Goal: Task Accomplishment & Management: Manage account settings

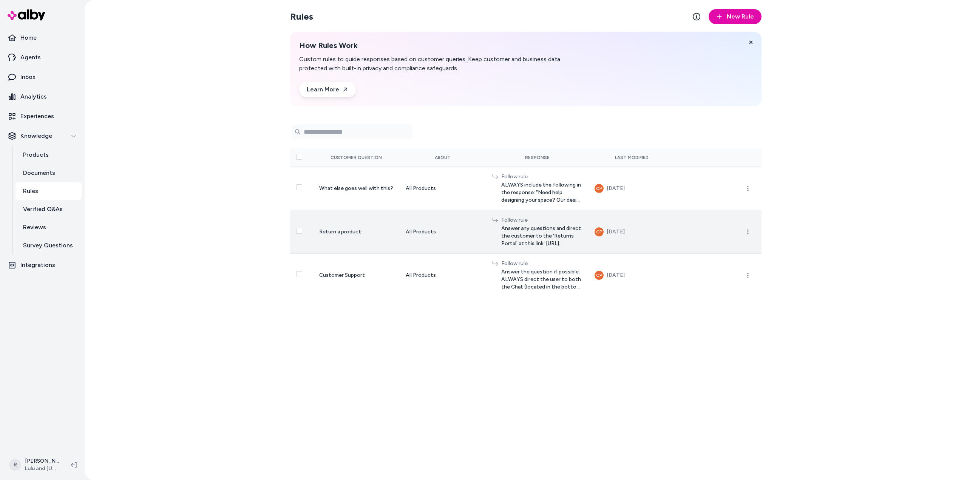
click at [501, 232] on span "Answer any questions and direct the customer to the 'Returns Portal' at this li…" at bounding box center [542, 236] width 82 height 23
click at [501, 233] on span "Answer any questions and direct the customer to the 'Returns Portal' at this li…" at bounding box center [542, 236] width 82 height 23
click at [406, 234] on div "All Products" at bounding box center [443, 232] width 74 height 8
click at [378, 235] on td "Return a product" at bounding box center [356, 231] width 86 height 43
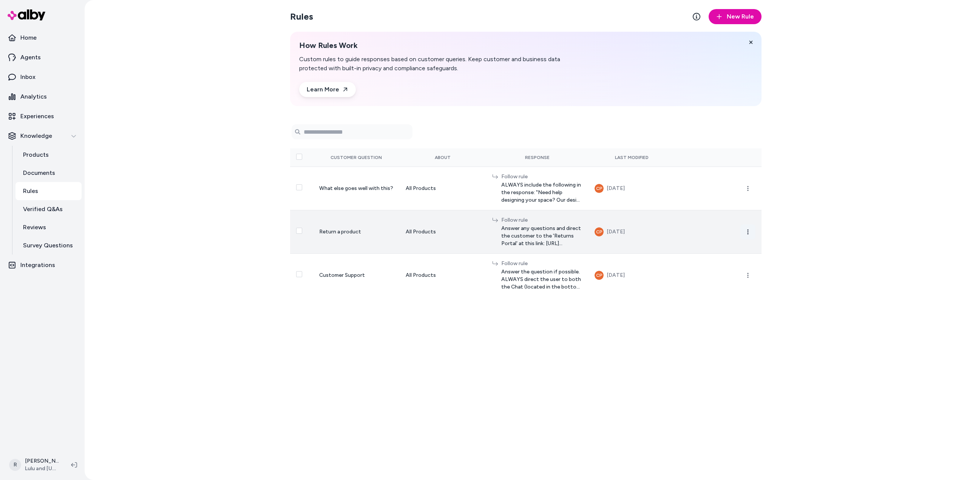
click at [745, 231] on icon "button" at bounding box center [748, 232] width 6 height 6
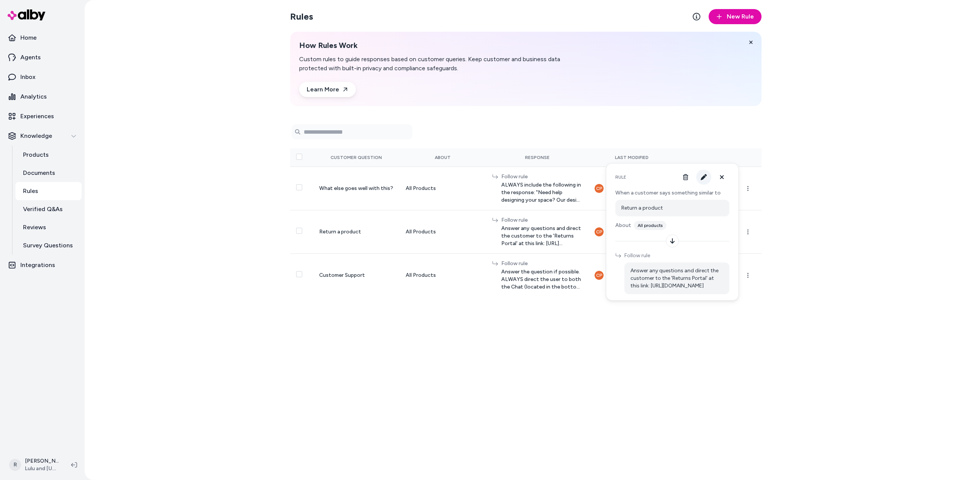
click at [701, 176] on icon "button" at bounding box center [704, 177] width 6 height 6
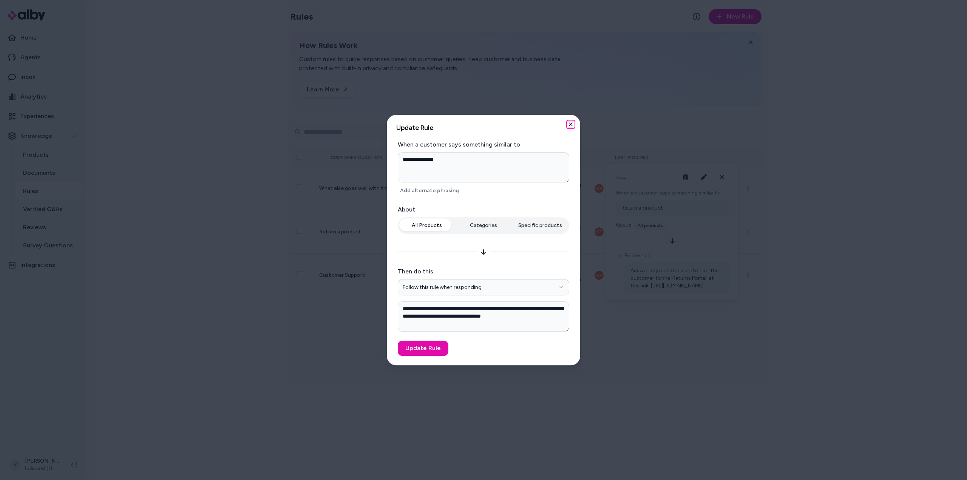
click at [569, 124] on icon "button" at bounding box center [571, 124] width 6 height 6
type textarea "*"
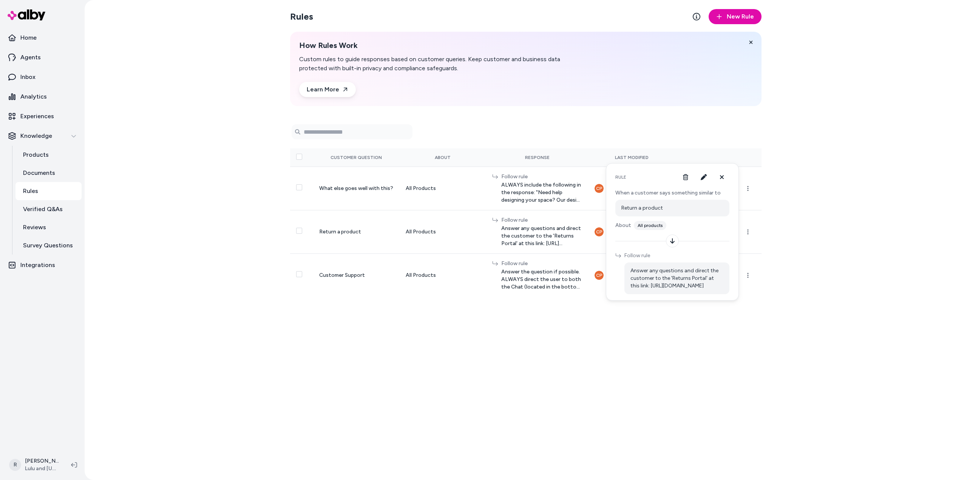
click at [559, 327] on div "Rules New Rule How Rules Work Custom rules to guide responses based on customer…" at bounding box center [525, 240] width 483 height 480
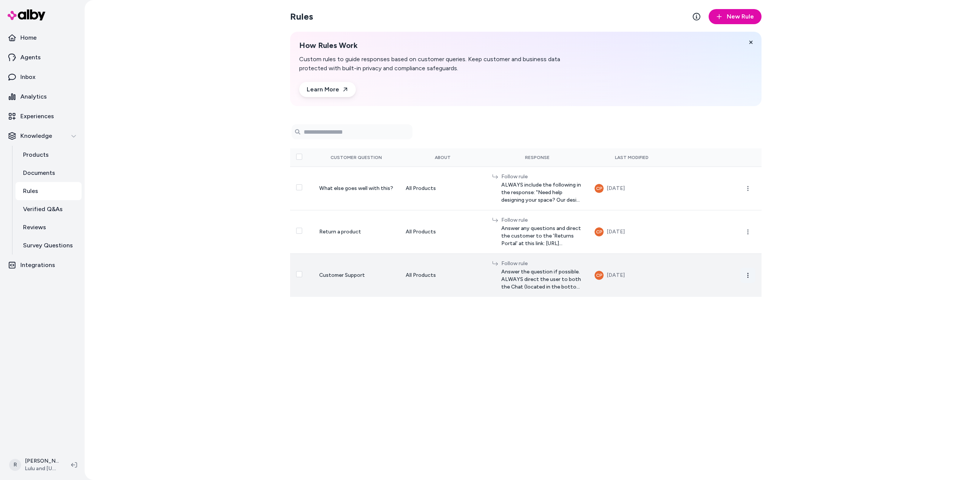
click at [746, 272] on icon "button" at bounding box center [748, 275] width 6 height 6
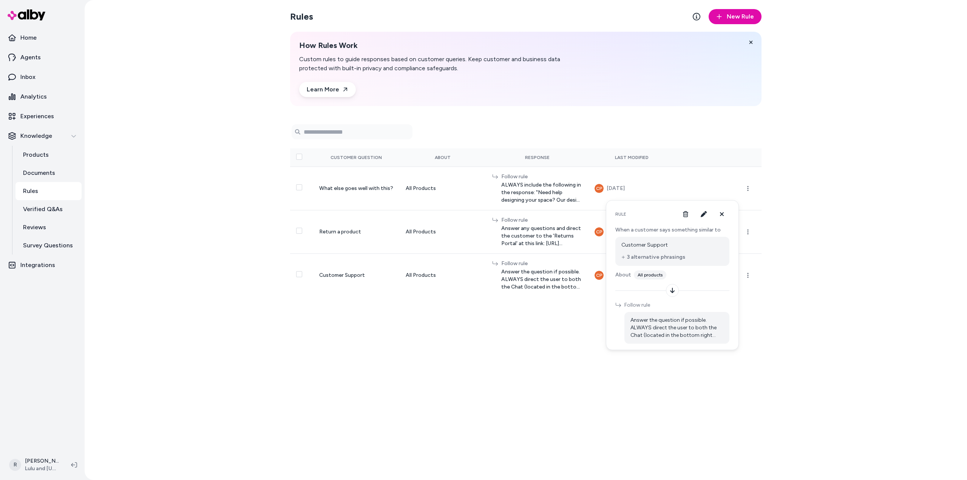
click at [652, 257] on button "3 alternative phrasings" at bounding box center [653, 257] width 64 height 8
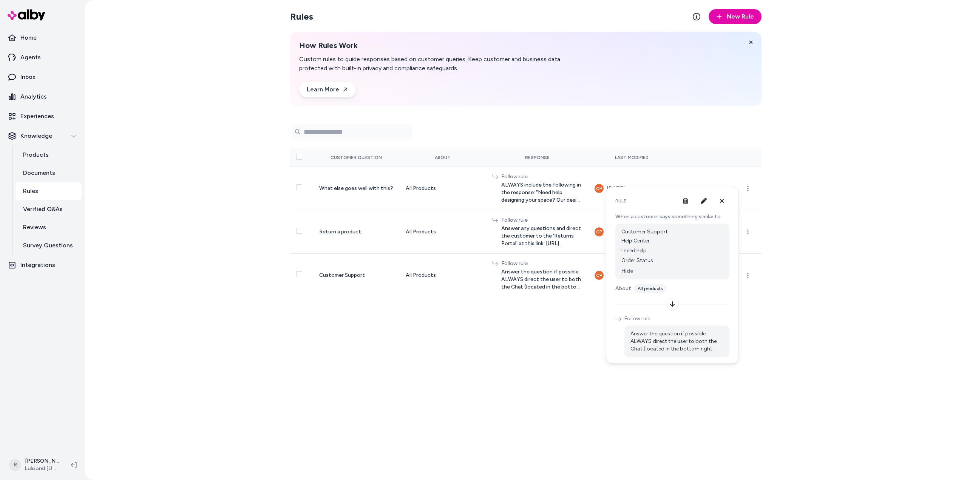
click at [665, 352] on span "Answer the question if possible. ALWAYS direct the user to both the Chat (locat…" at bounding box center [676, 341] width 93 height 23
click at [663, 338] on span "Answer the question if possible. ALWAYS direct the user to both the Chat (locat…" at bounding box center [676, 341] width 93 height 23
click at [671, 304] on icon at bounding box center [672, 304] width 6 height 6
click at [722, 200] on icon at bounding box center [722, 201] width 6 height 6
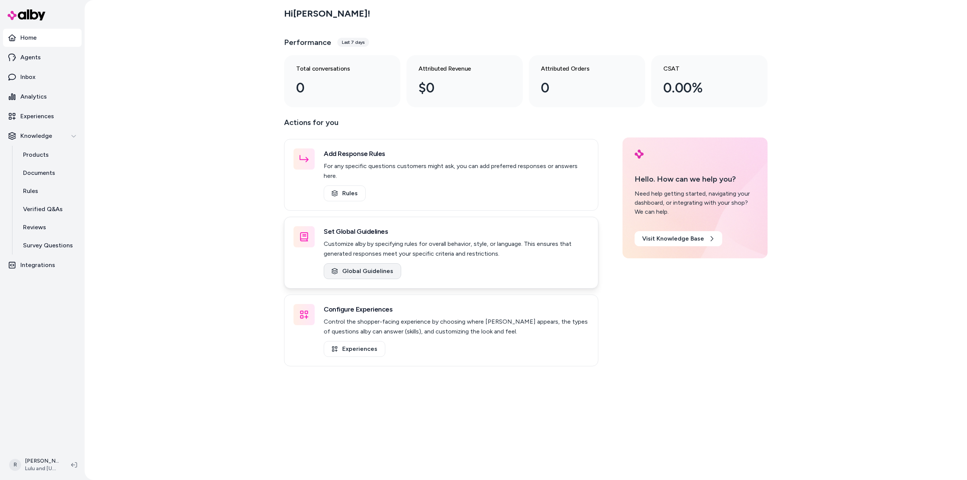
click at [380, 263] on link "Global Guidelines" at bounding box center [362, 271] width 77 height 16
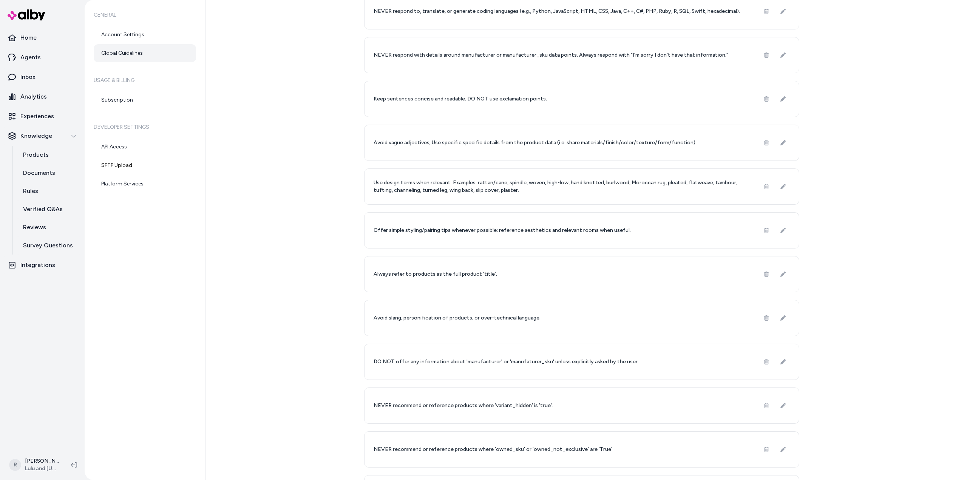
scroll to position [74, 0]
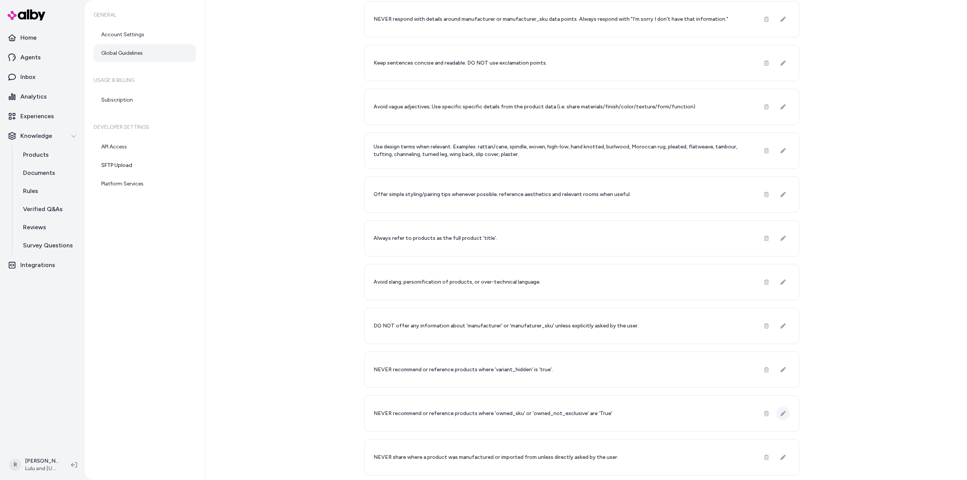
click at [780, 415] on icon at bounding box center [782, 413] width 5 height 5
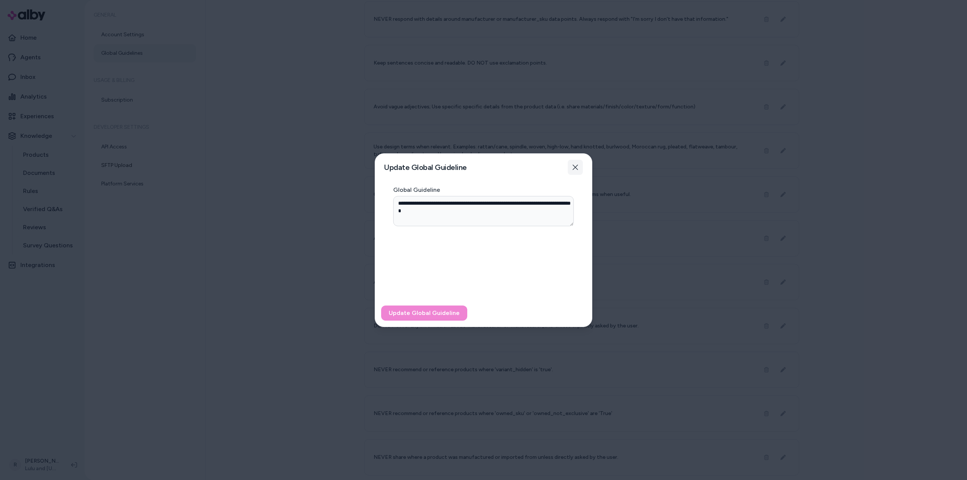
click at [576, 168] on icon "button" at bounding box center [575, 167] width 5 height 5
type textarea "*"
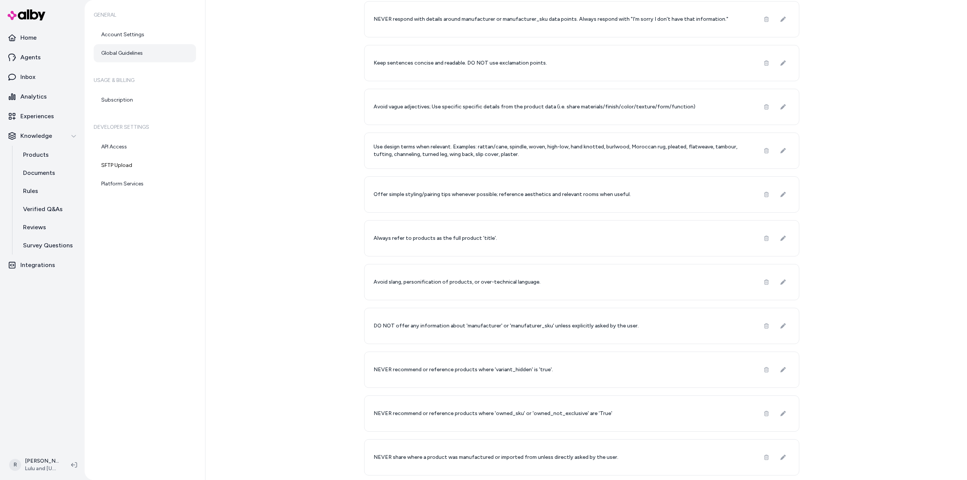
scroll to position [0, 0]
